Goal: Task Accomplishment & Management: Manage account settings

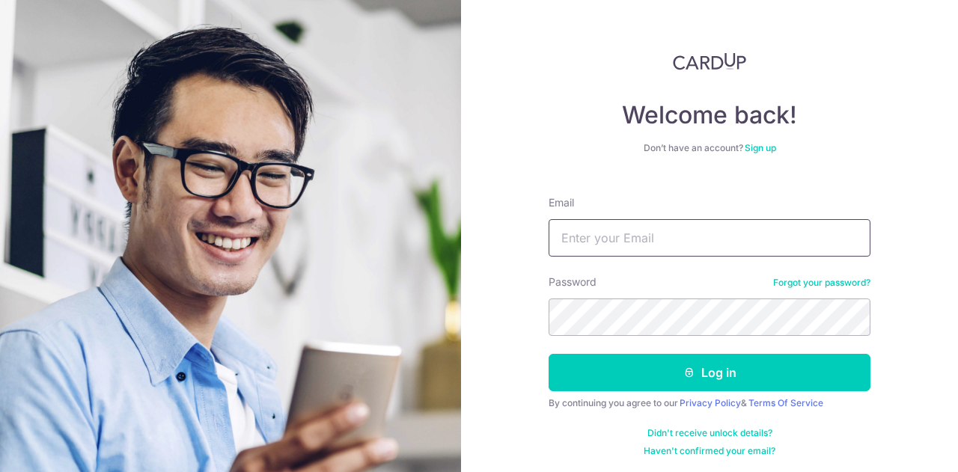
click at [674, 240] on input "Email" at bounding box center [710, 237] width 322 height 37
type input "[EMAIL_ADDRESS][DOMAIN_NAME]"
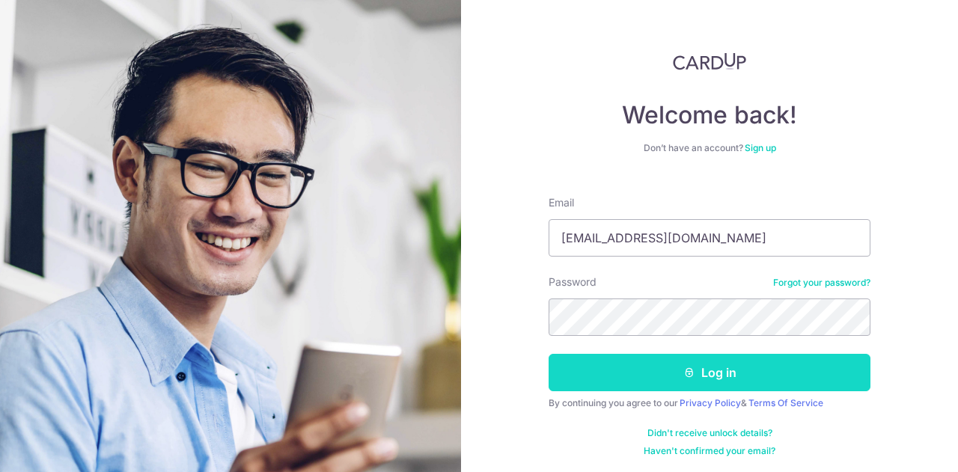
click at [689, 367] on icon "submit" at bounding box center [689, 373] width 12 height 12
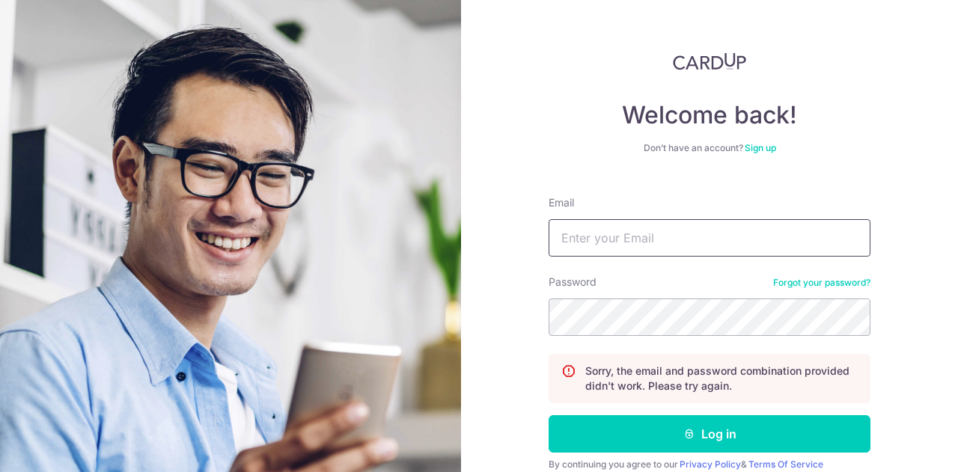
click at [609, 237] on input "Email" at bounding box center [710, 237] width 322 height 37
type input "patlim@arccorp.sg"
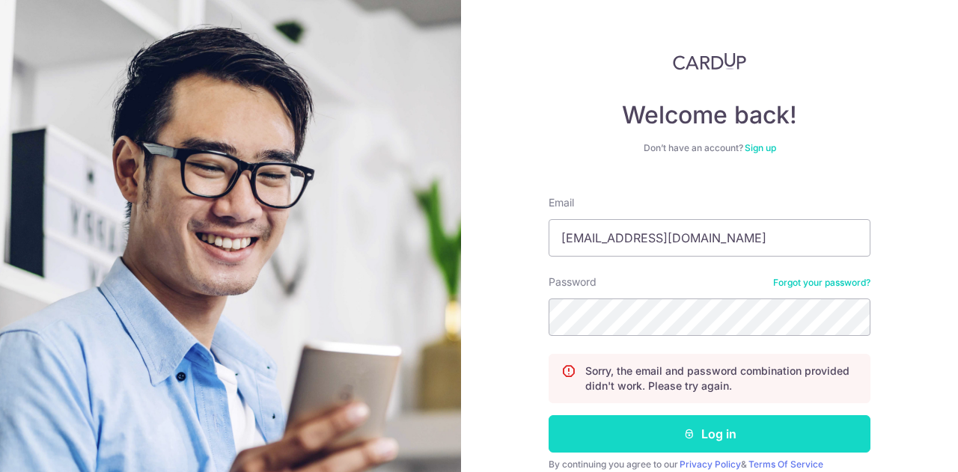
click at [721, 433] on button "Log in" at bounding box center [710, 433] width 322 height 37
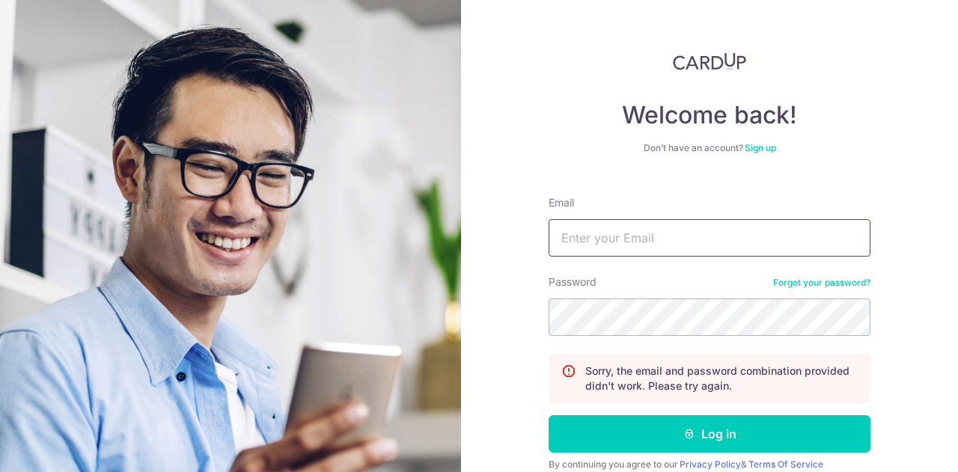
click at [641, 239] on input "Email" at bounding box center [710, 237] width 322 height 37
type input "patlim@arccorp.sg"
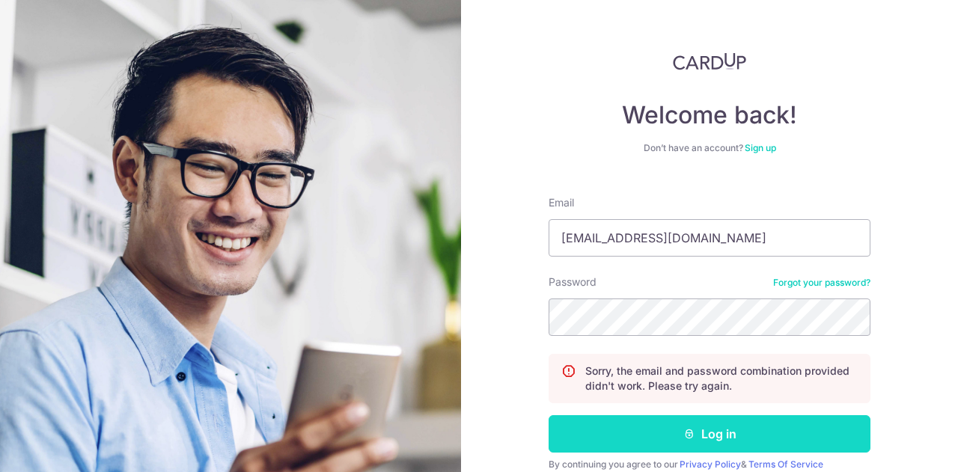
click at [714, 433] on button "Log in" at bounding box center [710, 433] width 322 height 37
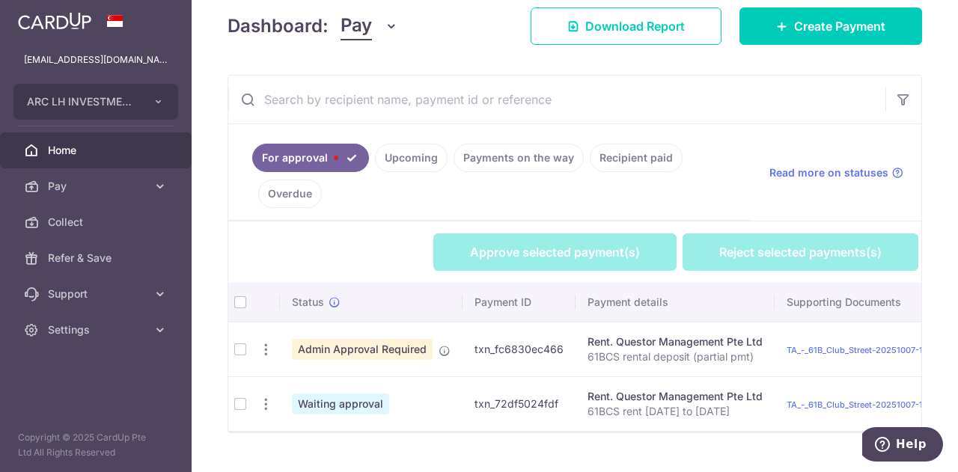
scroll to position [249, 0]
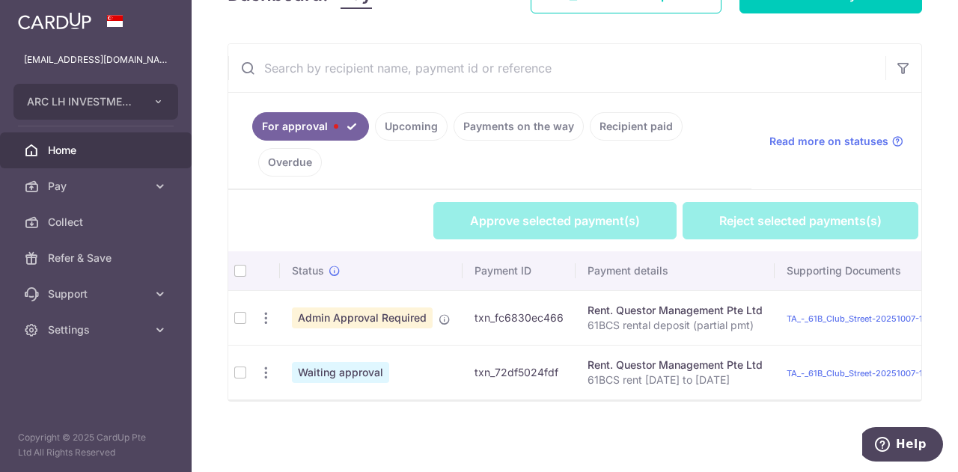
click at [244, 309] on td at bounding box center [240, 317] width 24 height 55
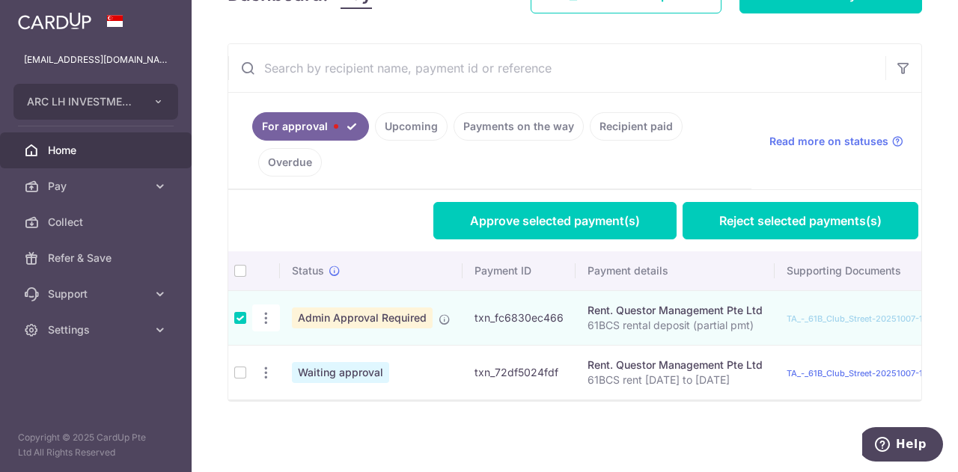
click at [814, 314] on link "TA_-_61B_Club_Street-20251007-111723.pdf" at bounding box center [874, 319] width 174 height 10
click at [238, 317] on td at bounding box center [240, 317] width 24 height 55
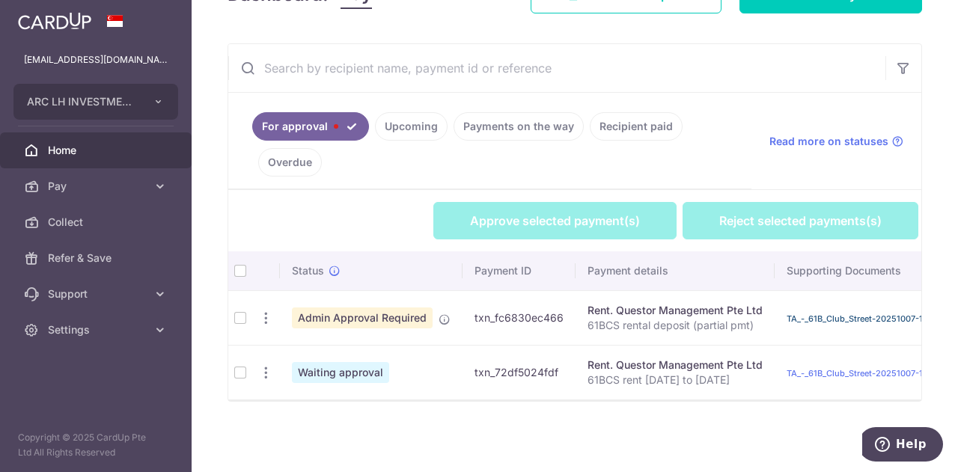
click at [825, 314] on link "TA_-_61B_Club_Street-20251007-111723.pdf" at bounding box center [874, 319] width 174 height 10
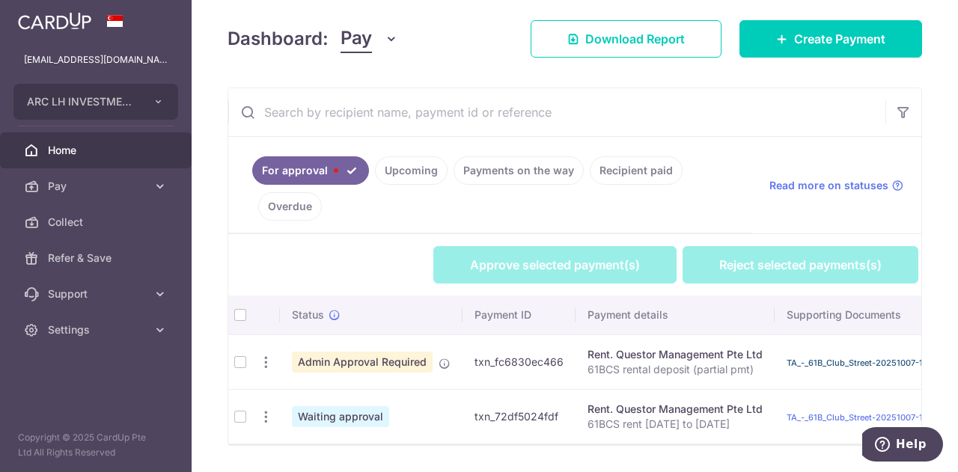
scroll to position [199, 0]
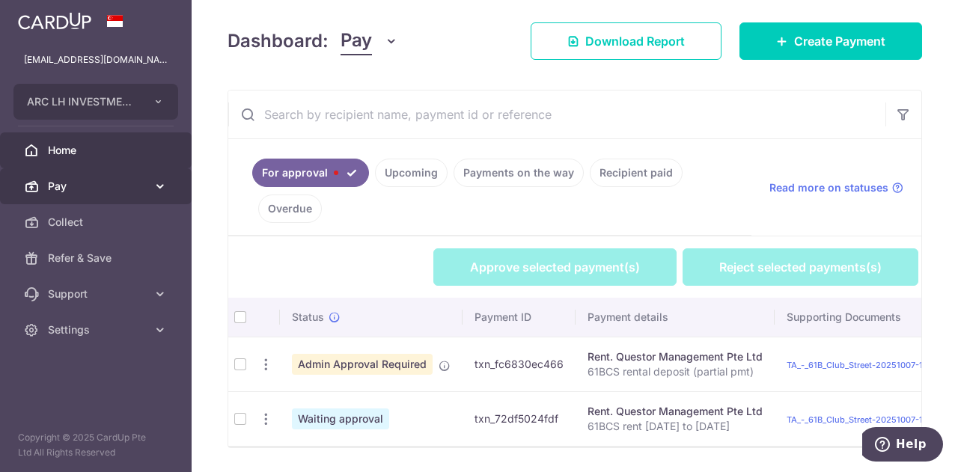
click at [137, 179] on span "Pay" at bounding box center [97, 186] width 99 height 15
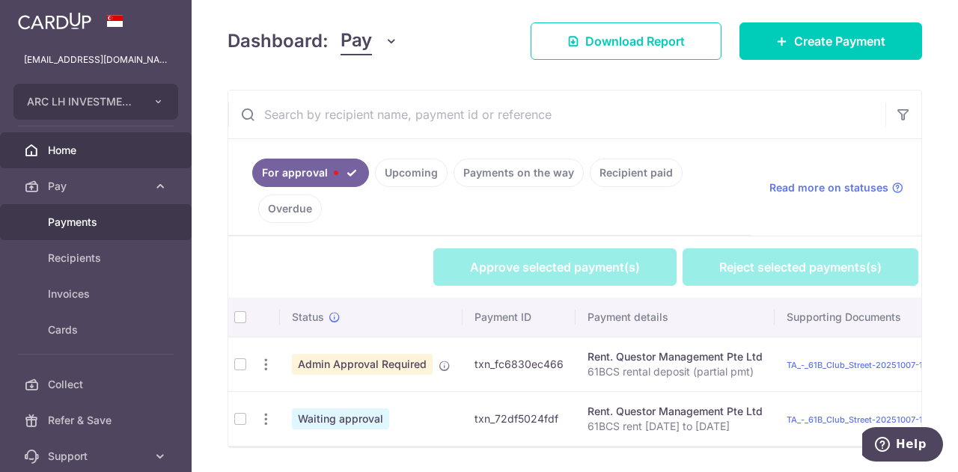
click at [129, 215] on span "Payments" at bounding box center [97, 222] width 99 height 15
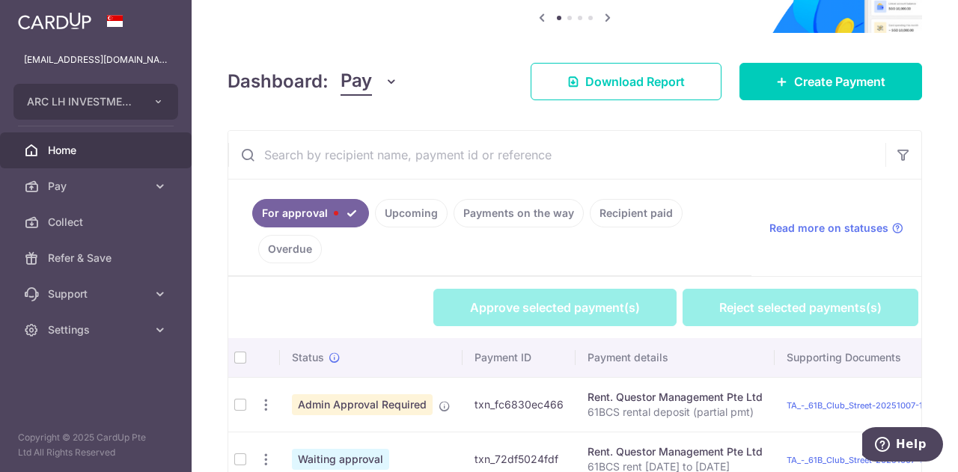
scroll to position [249, 0]
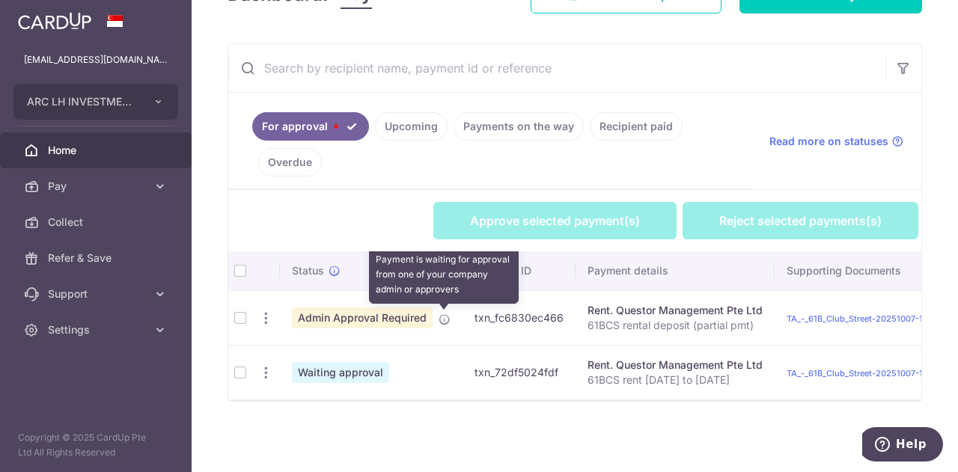
click at [439, 314] on icon at bounding box center [445, 320] width 12 height 12
click at [443, 314] on icon at bounding box center [445, 320] width 12 height 12
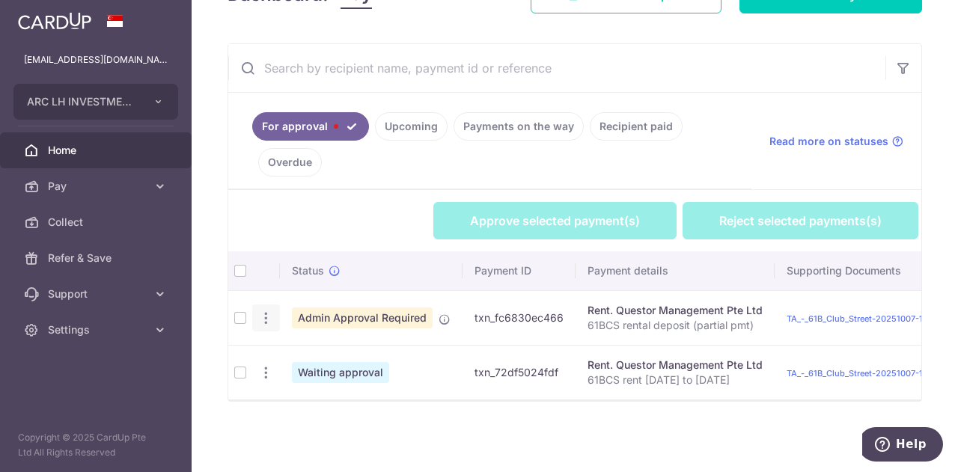
click at [268, 311] on icon "button" at bounding box center [266, 319] width 16 height 16
click at [310, 351] on span "Review Payment" at bounding box center [346, 360] width 100 height 18
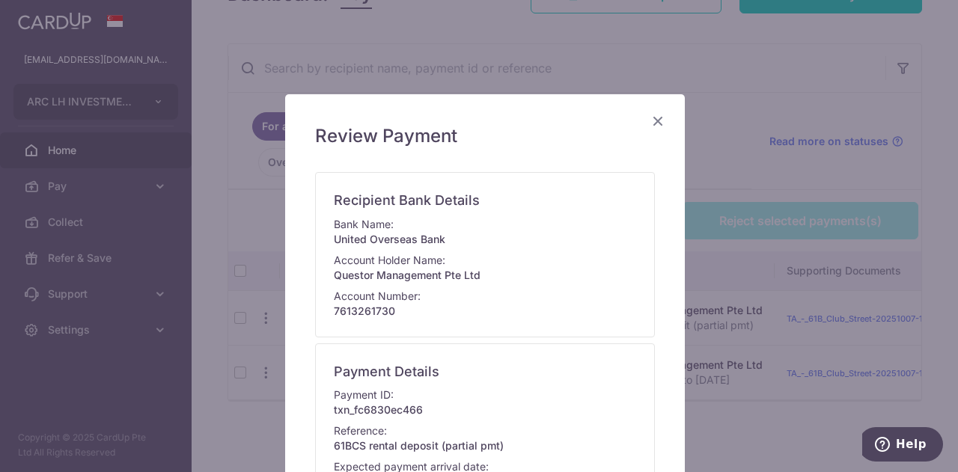
scroll to position [13, 0]
click at [653, 127] on icon "Close" at bounding box center [658, 121] width 18 height 19
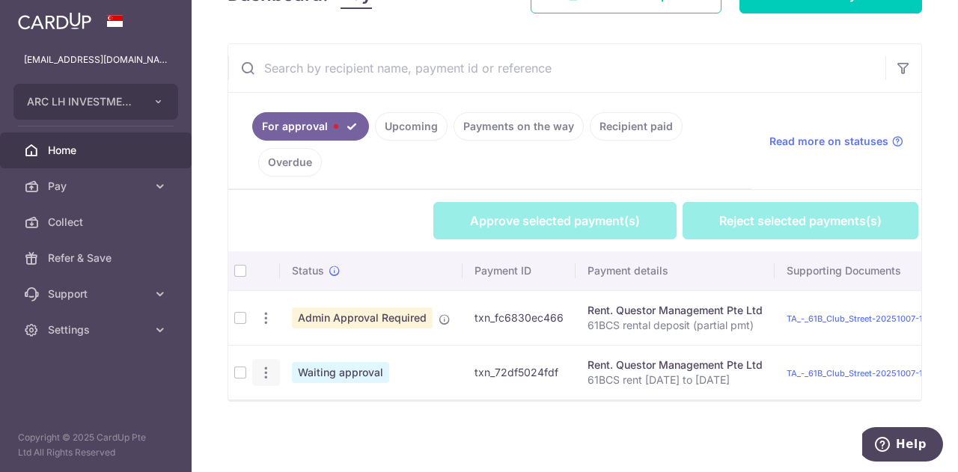
click at [264, 367] on icon "button" at bounding box center [266, 373] width 16 height 16
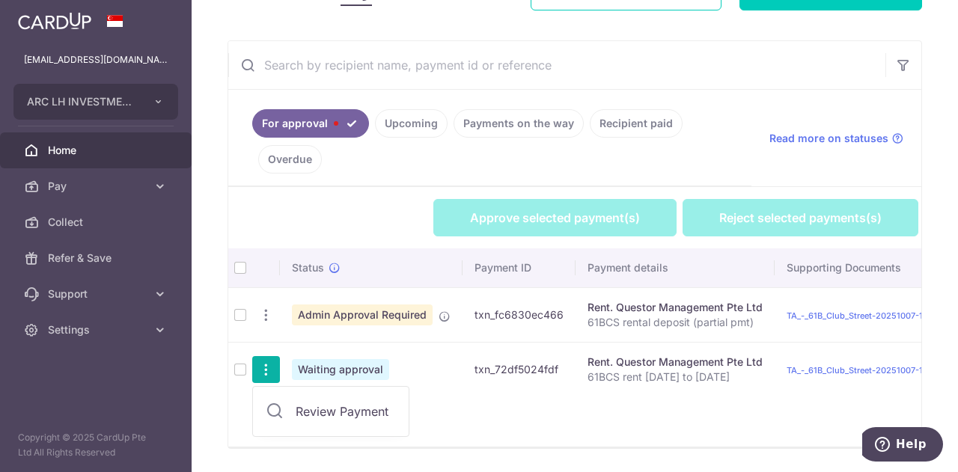
click at [330, 411] on span "Review Payment" at bounding box center [346, 412] width 100 height 18
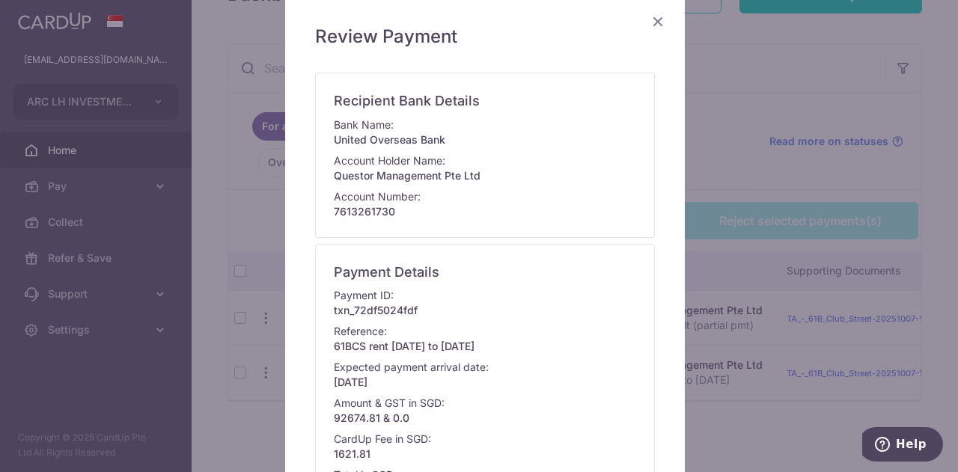
scroll to position [0, 0]
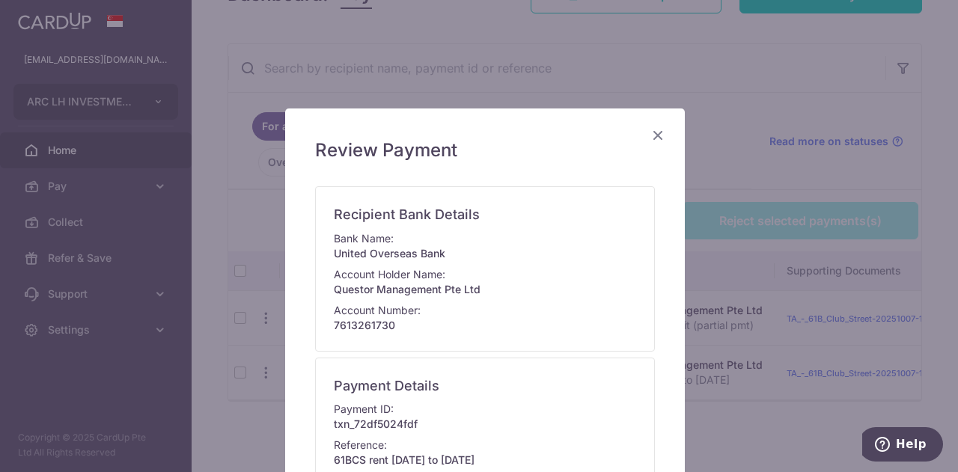
click at [651, 132] on icon "Close" at bounding box center [658, 135] width 18 height 19
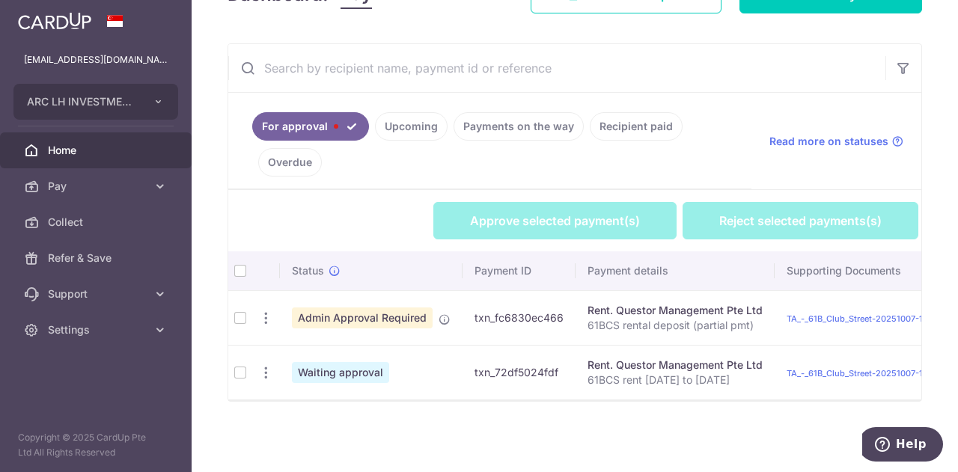
click at [237, 317] on td at bounding box center [240, 317] width 24 height 55
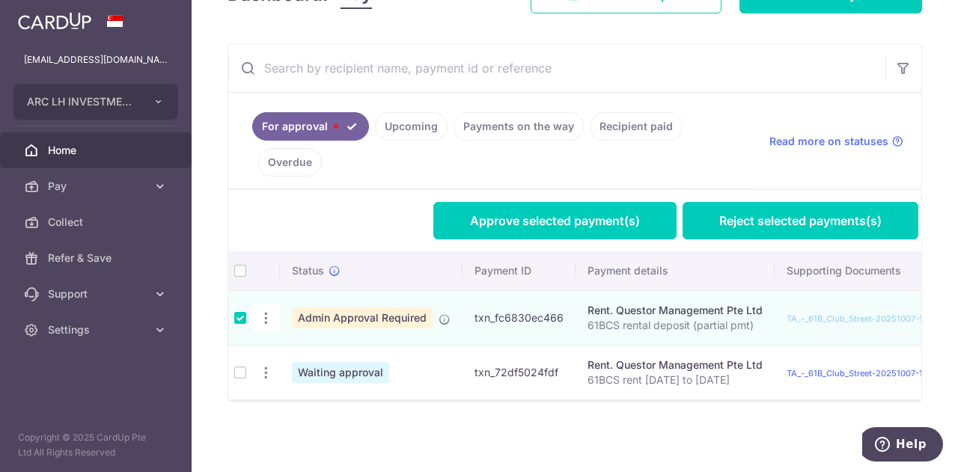
click at [240, 364] on td at bounding box center [240, 372] width 24 height 55
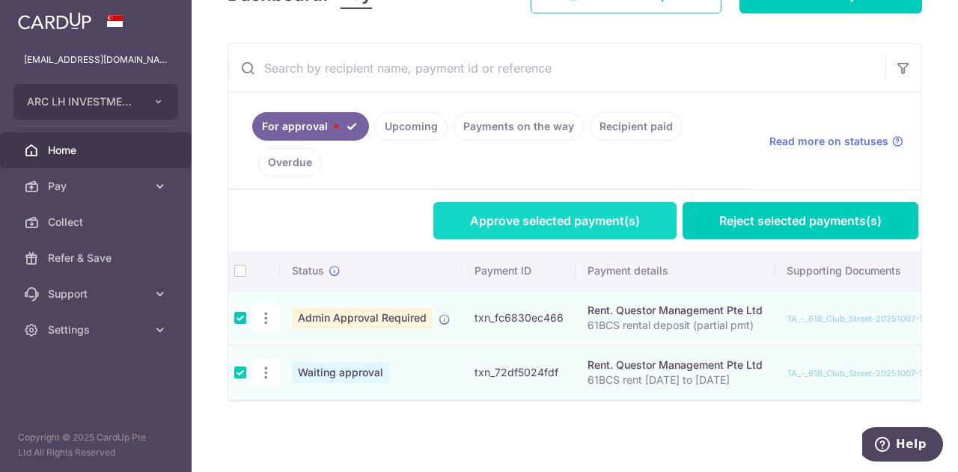
click at [513, 224] on link "Approve selected payment(s)" at bounding box center [554, 220] width 243 height 37
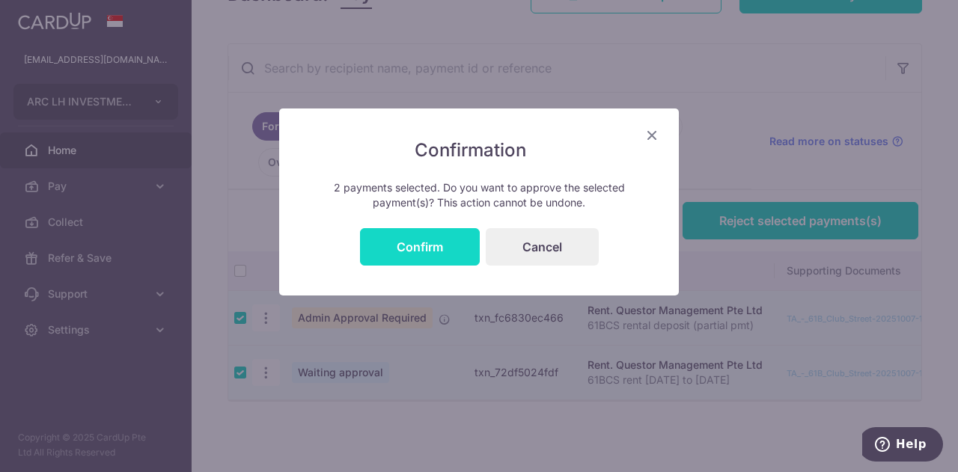
click at [455, 240] on button "Confirm" at bounding box center [420, 246] width 120 height 37
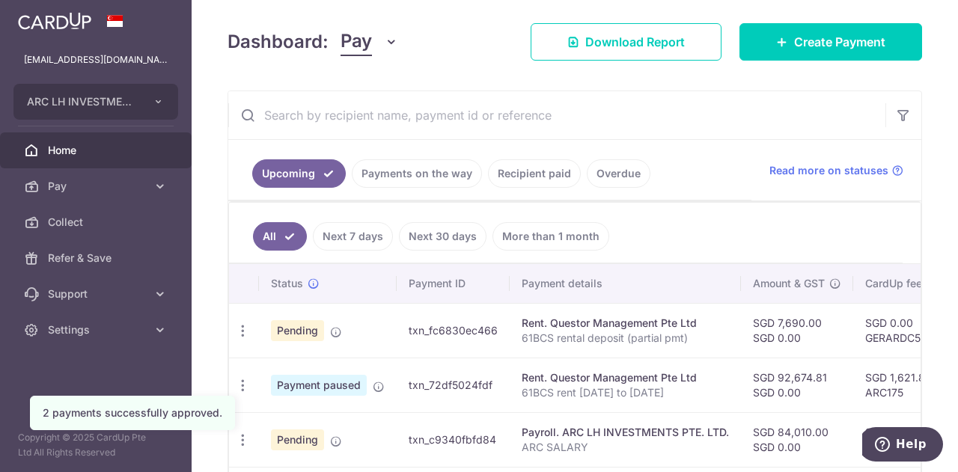
scroll to position [285, 0]
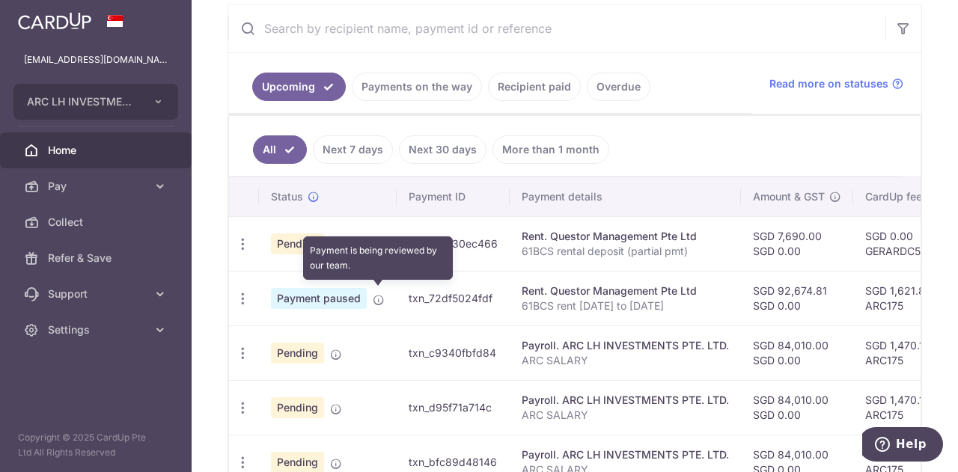
click at [373, 299] on icon at bounding box center [379, 300] width 12 height 12
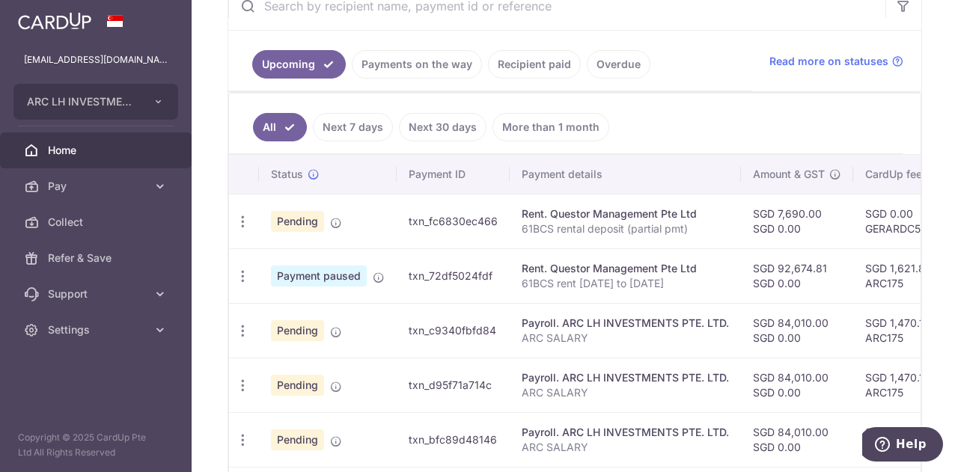
scroll to position [321, 0]
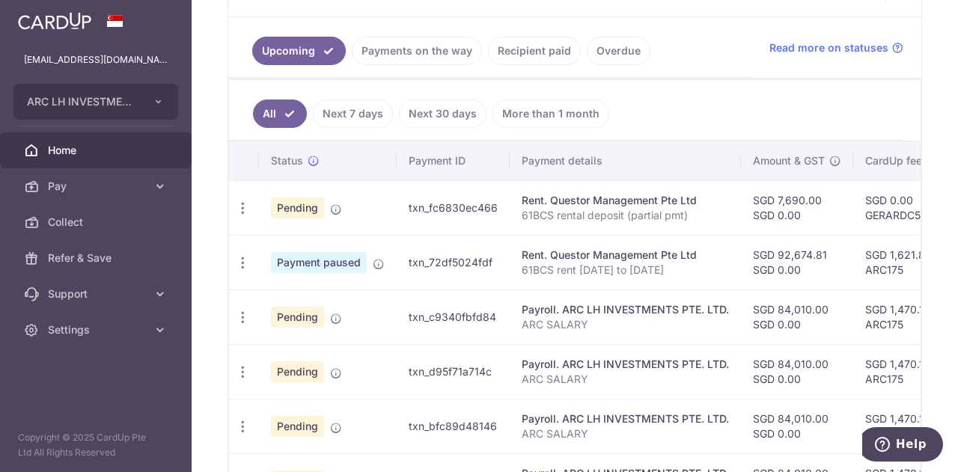
click at [350, 104] on link "Next 7 days" at bounding box center [353, 114] width 80 height 28
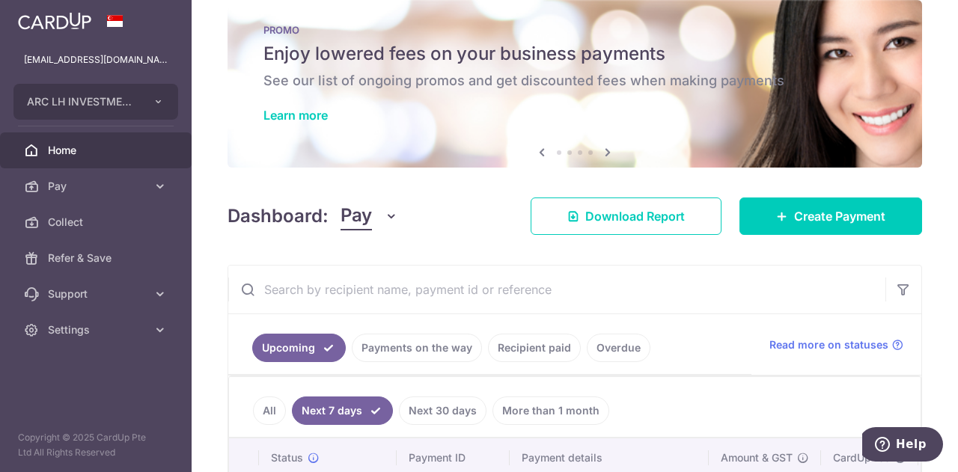
scroll to position [0, 0]
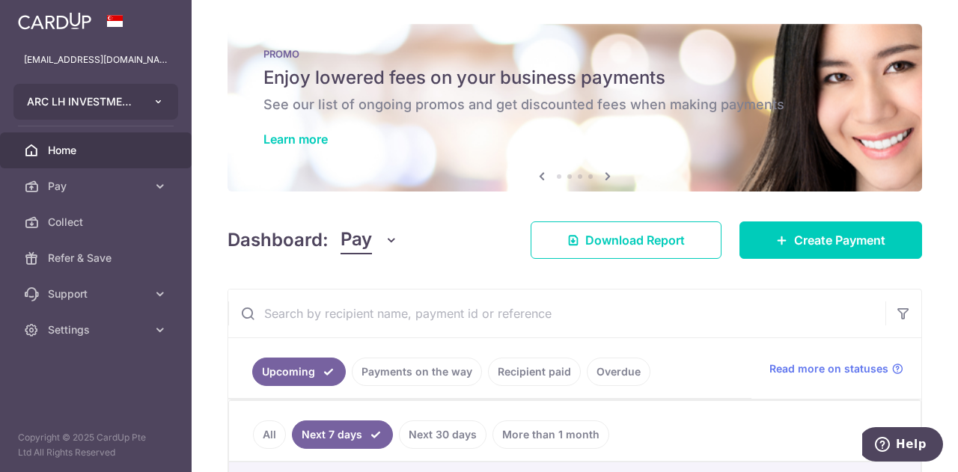
click at [139, 102] on button "ARC LH INVESTMENTS PTE. LTD." at bounding box center [95, 102] width 165 height 36
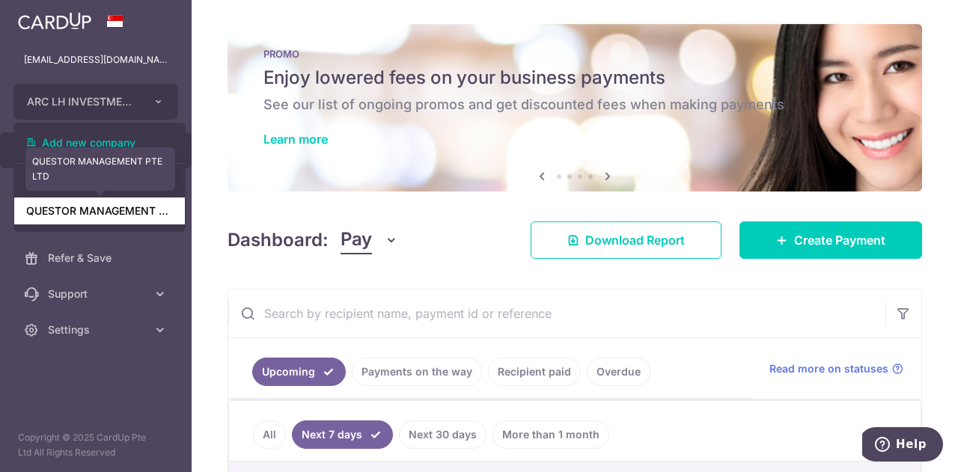
click at [115, 216] on link "QUESTOR MANAGEMENT PTE LTD" at bounding box center [99, 211] width 171 height 27
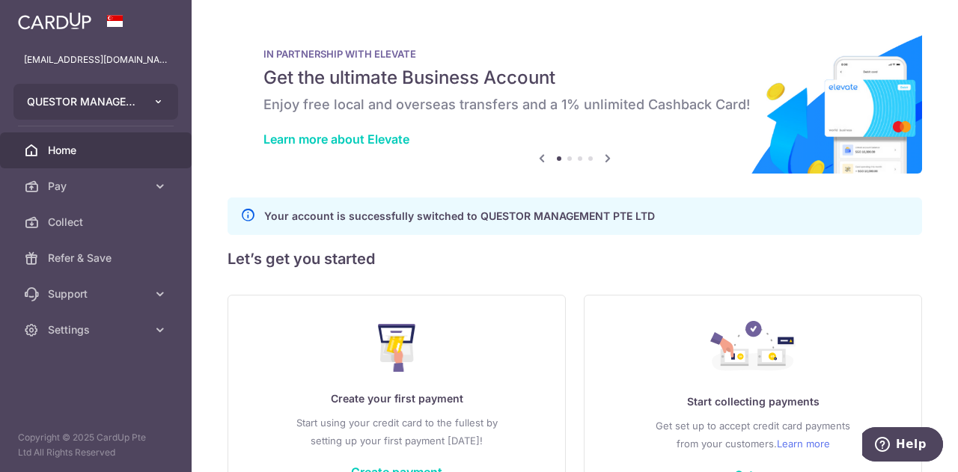
click at [159, 101] on icon "button" at bounding box center [159, 102] width 12 height 12
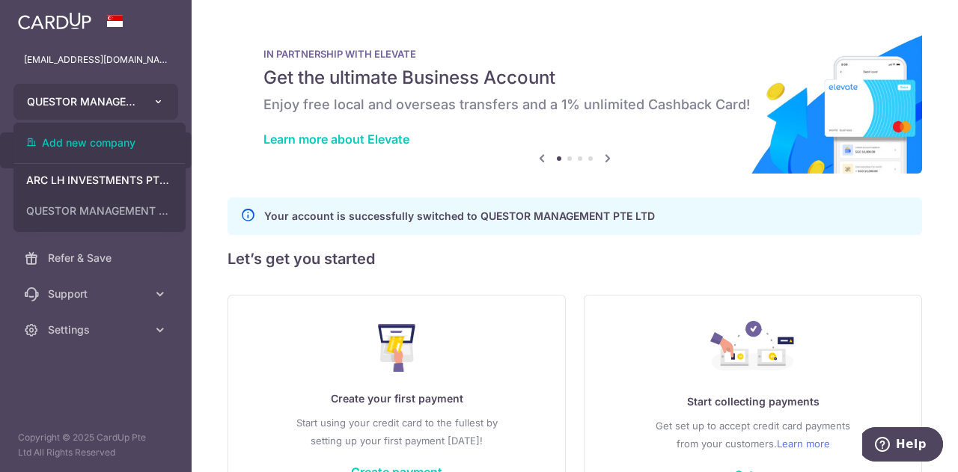
click at [159, 101] on icon "button" at bounding box center [159, 102] width 12 height 12
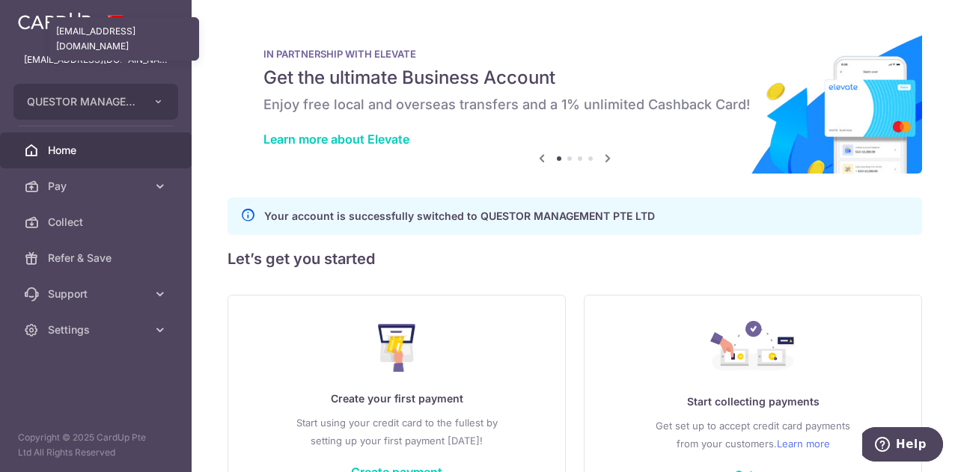
click at [96, 61] on p "patlim@arccorp.sg" at bounding box center [96, 59] width 144 height 15
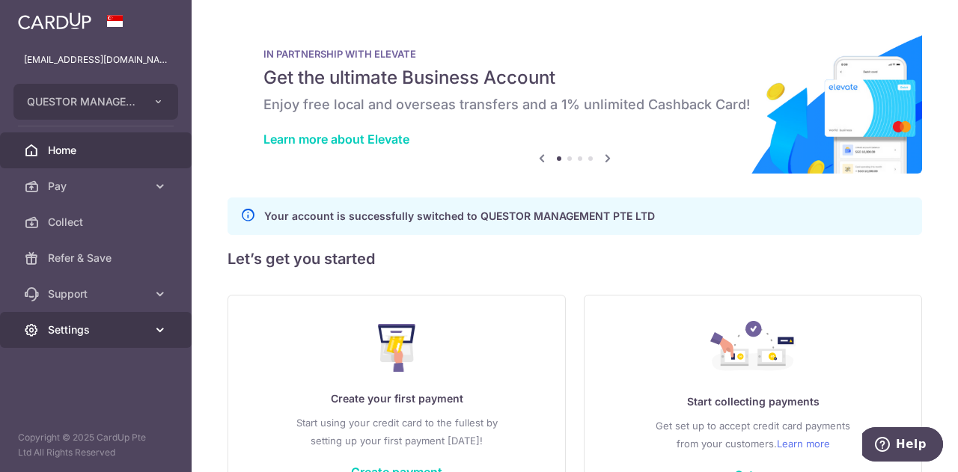
click at [92, 326] on span "Settings" at bounding box center [97, 330] width 99 height 15
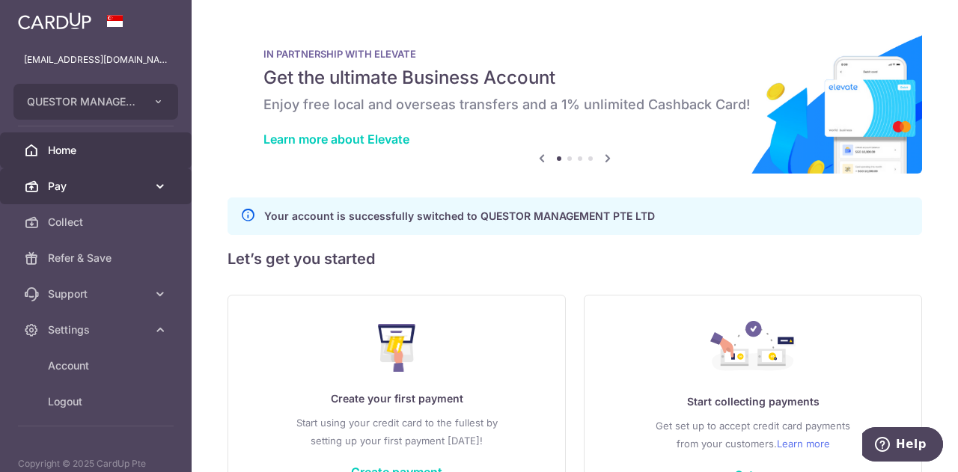
click at [88, 186] on span "Pay" at bounding box center [97, 186] width 99 height 15
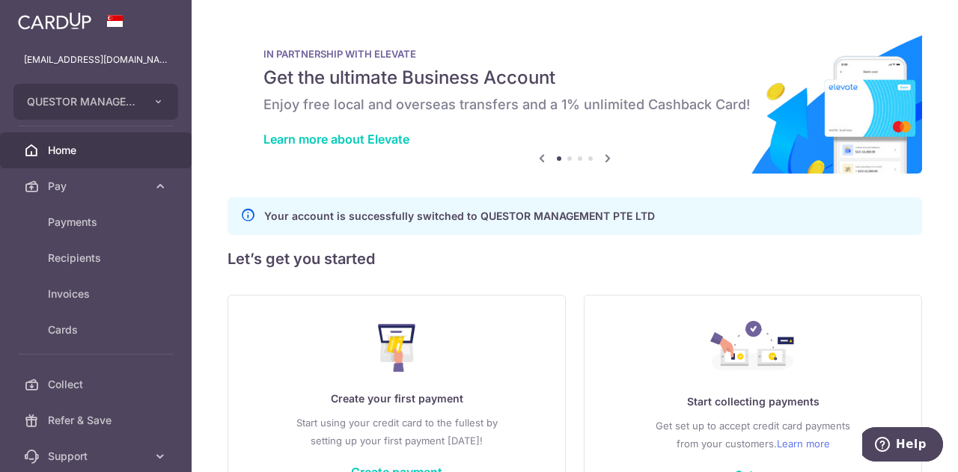
click at [109, 144] on span "Home" at bounding box center [97, 150] width 99 height 15
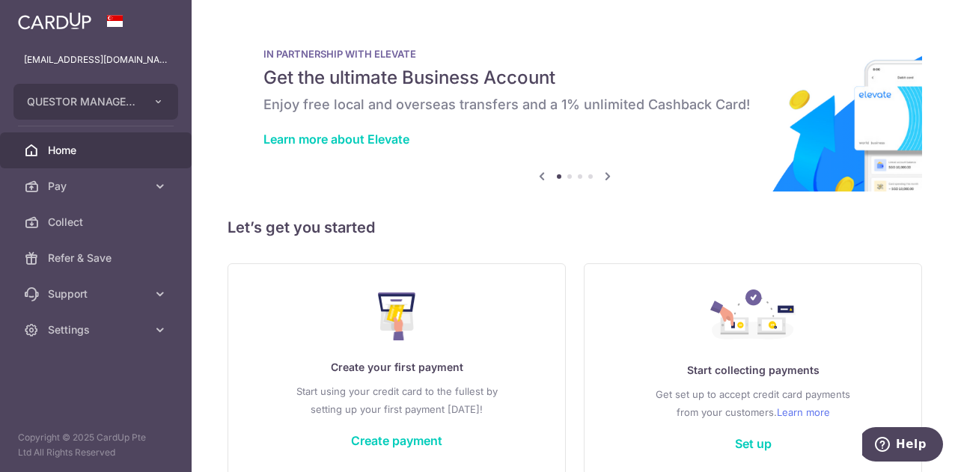
scroll to position [73, 0]
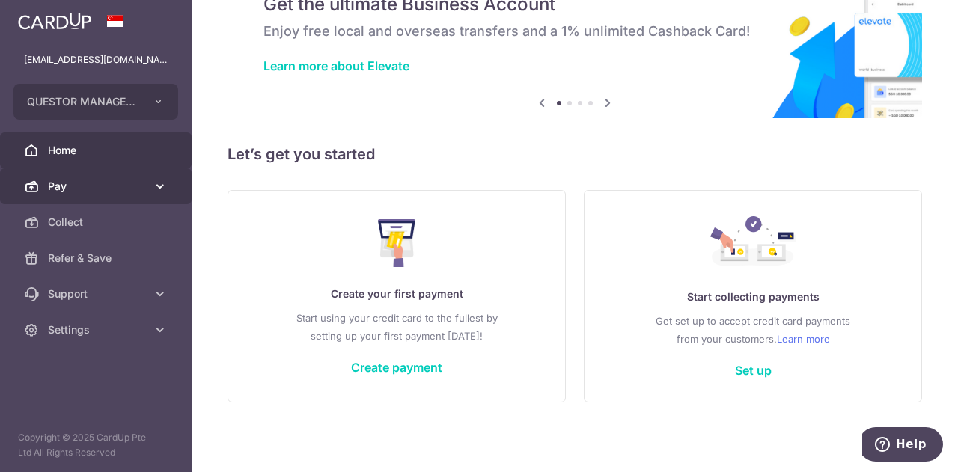
click at [147, 178] on link "Pay" at bounding box center [96, 186] width 192 height 36
click at [153, 179] on icon at bounding box center [160, 186] width 15 height 15
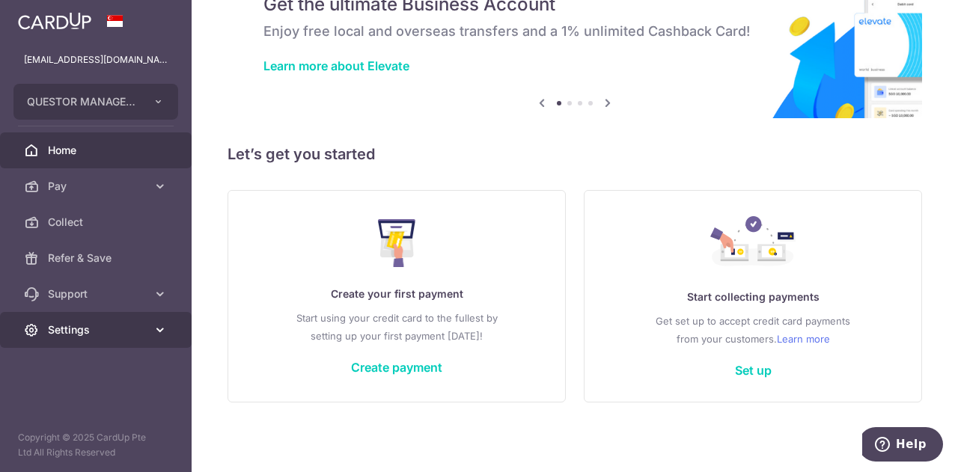
click at [144, 326] on span "Settings" at bounding box center [97, 330] width 99 height 15
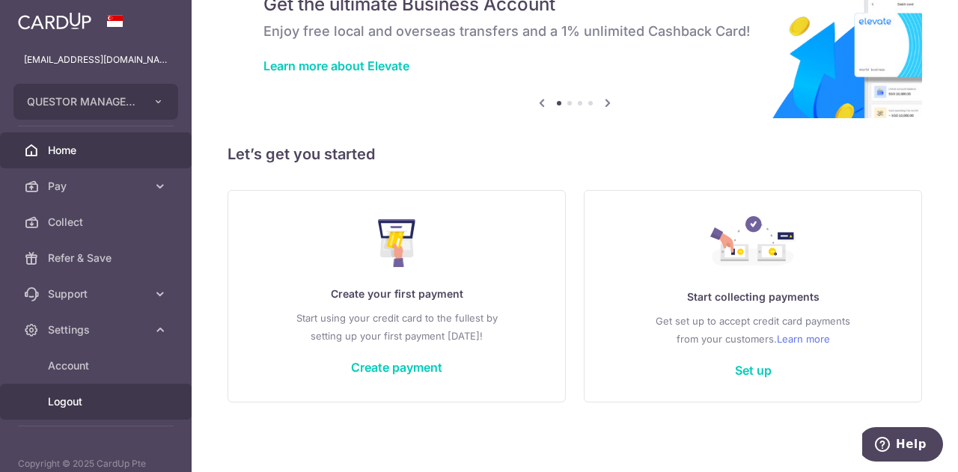
click at [85, 400] on span "Logout" at bounding box center [97, 401] width 99 height 15
